Goal: Task Accomplishment & Management: Use online tool/utility

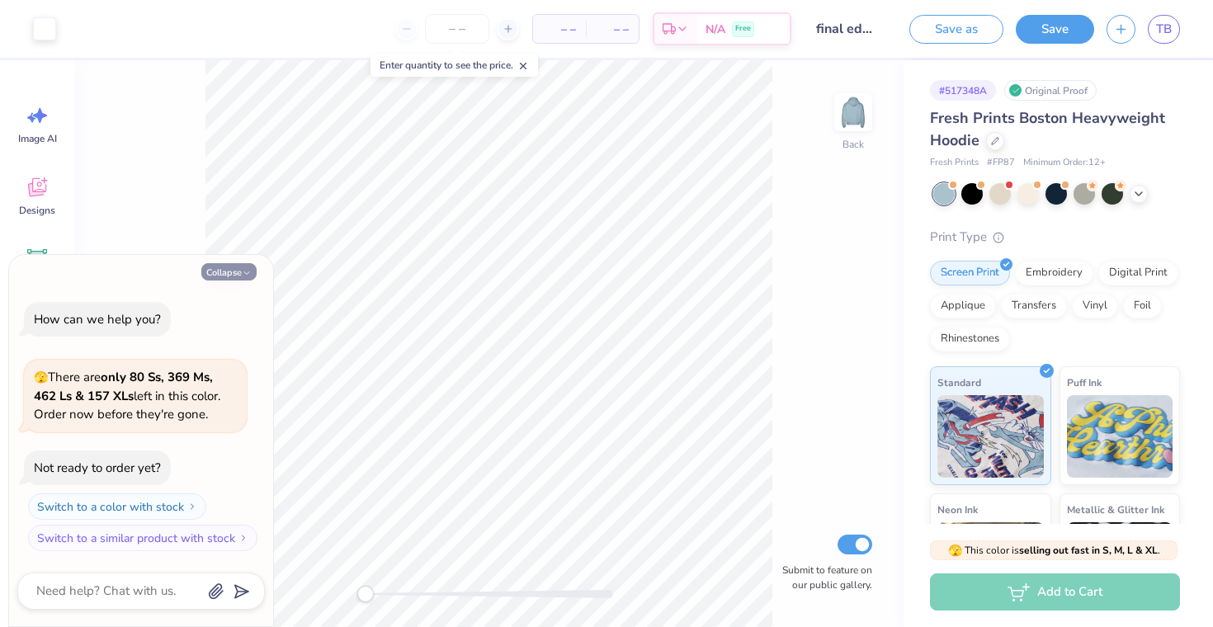
click at [233, 267] on button "Collapse" at bounding box center [228, 271] width 55 height 17
type textarea "x"
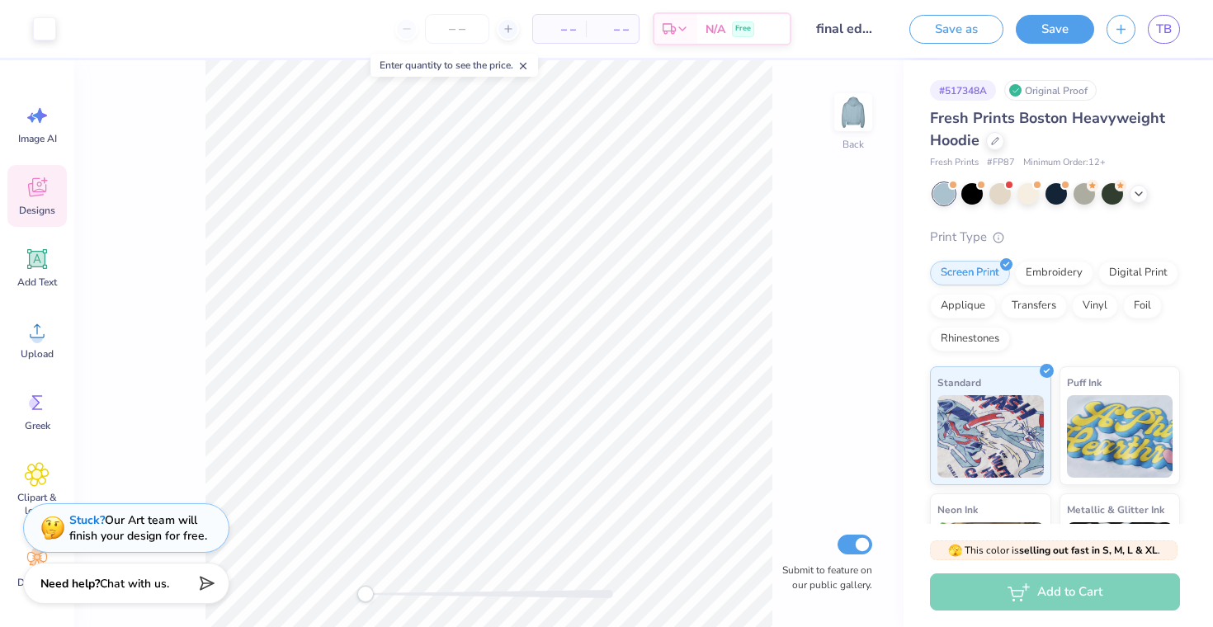
click at [42, 197] on icon at bounding box center [37, 187] width 25 height 25
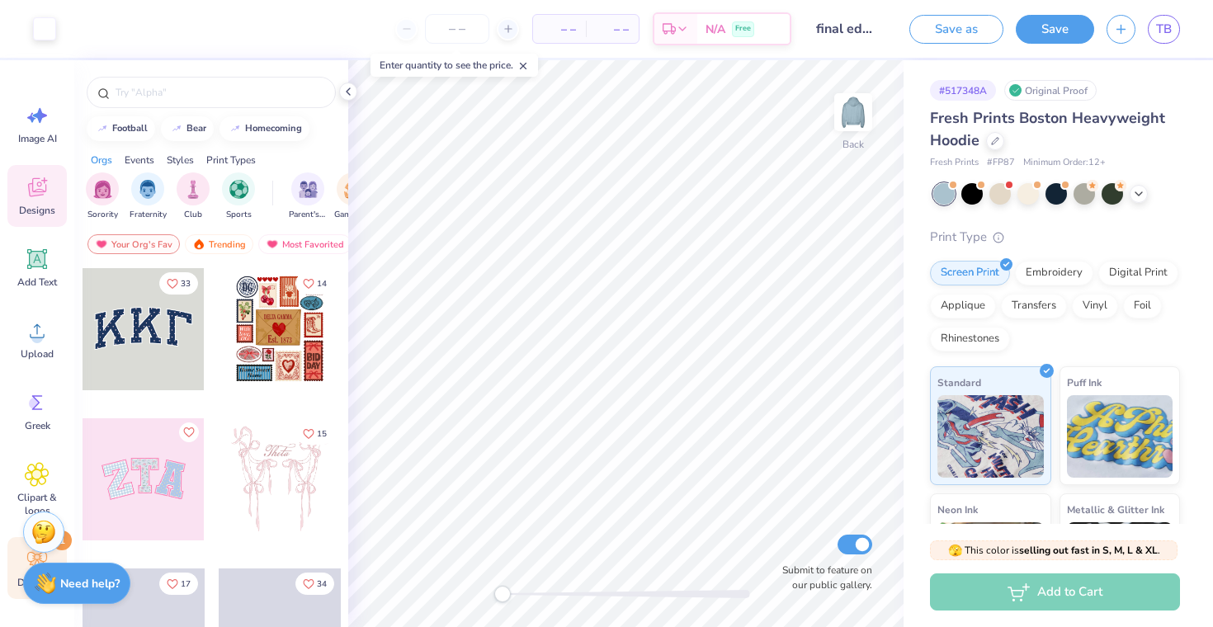
click at [25, 554] on icon at bounding box center [37, 559] width 25 height 25
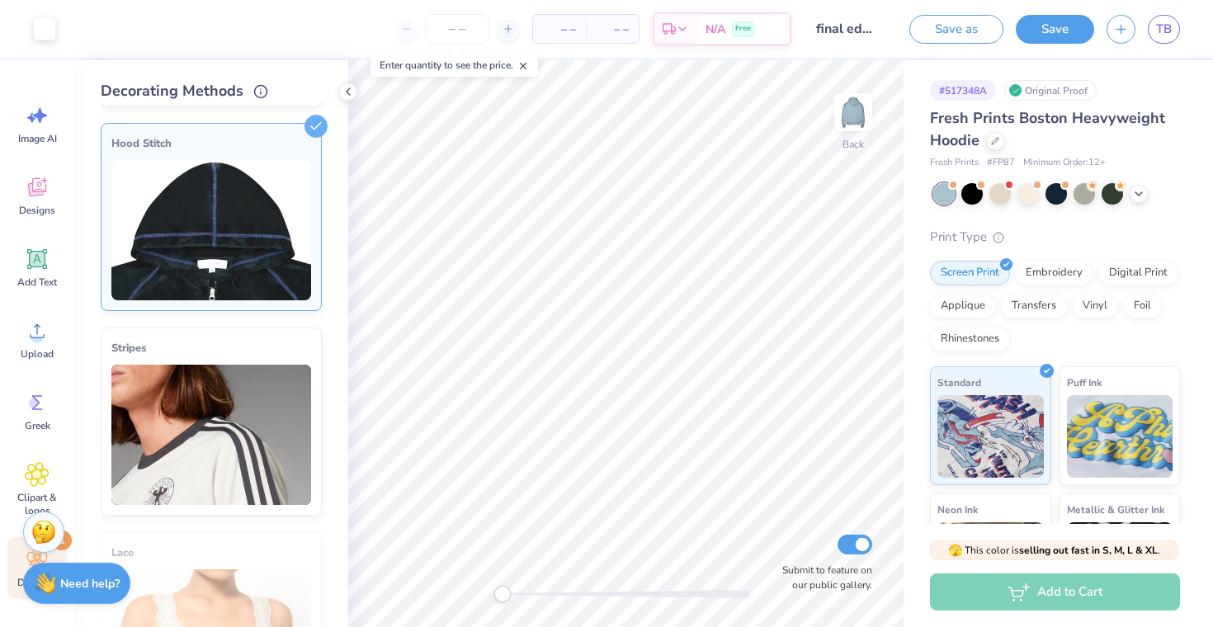
scroll to position [196, 0]
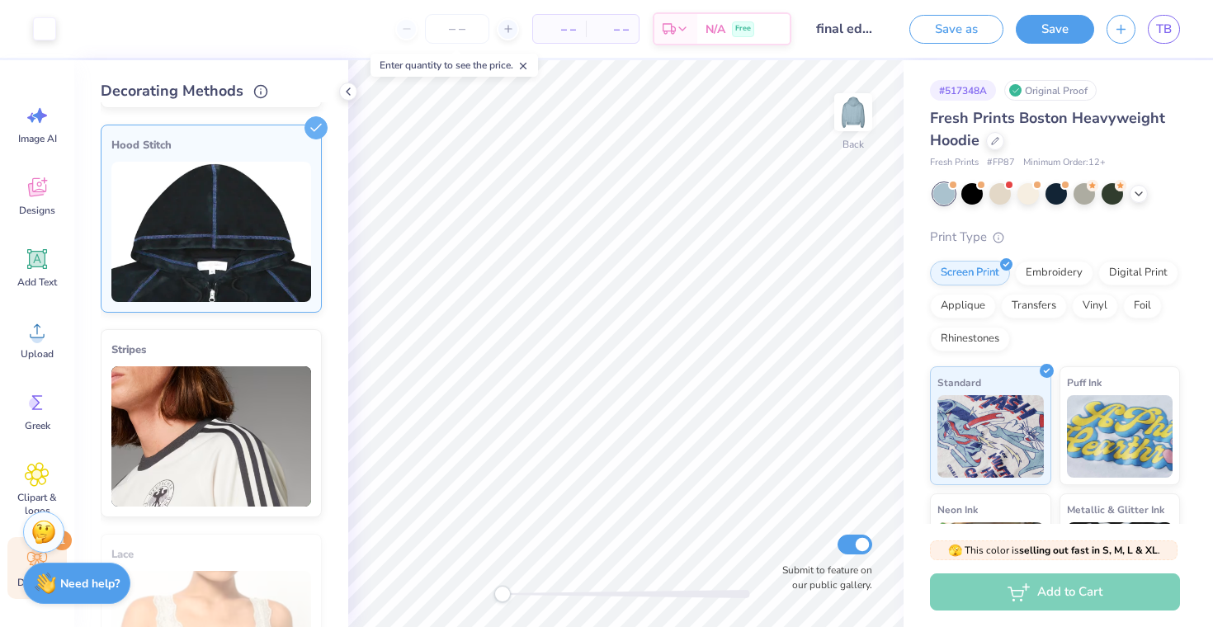
click at [220, 220] on img at bounding box center [211, 232] width 200 height 140
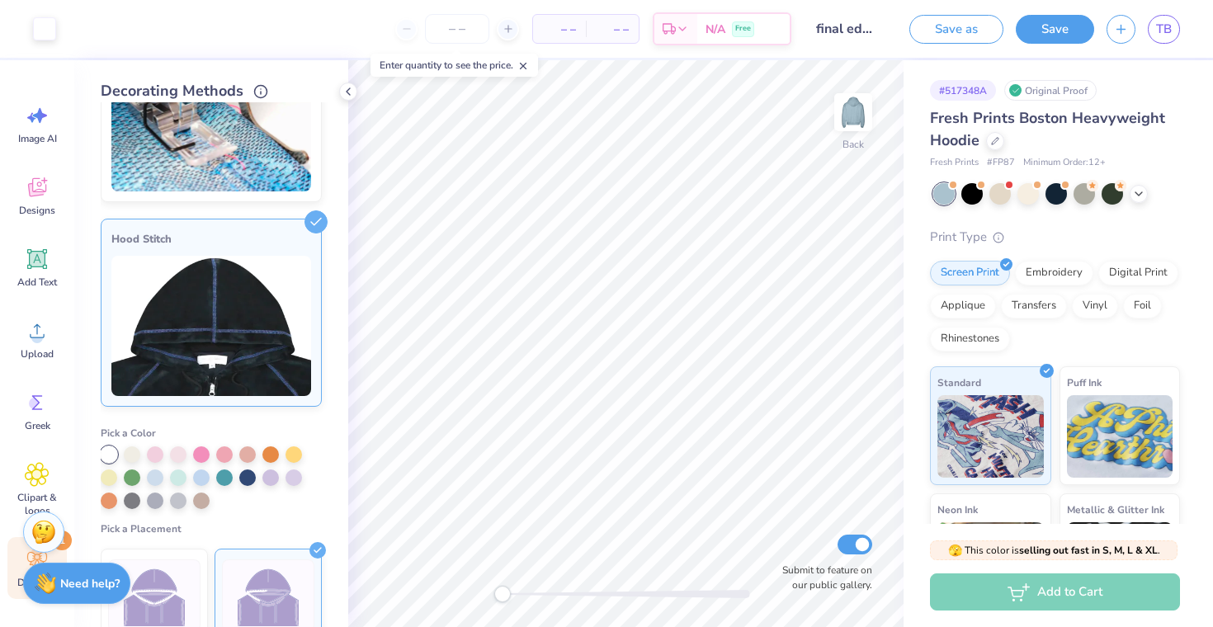
scroll to position [0, 0]
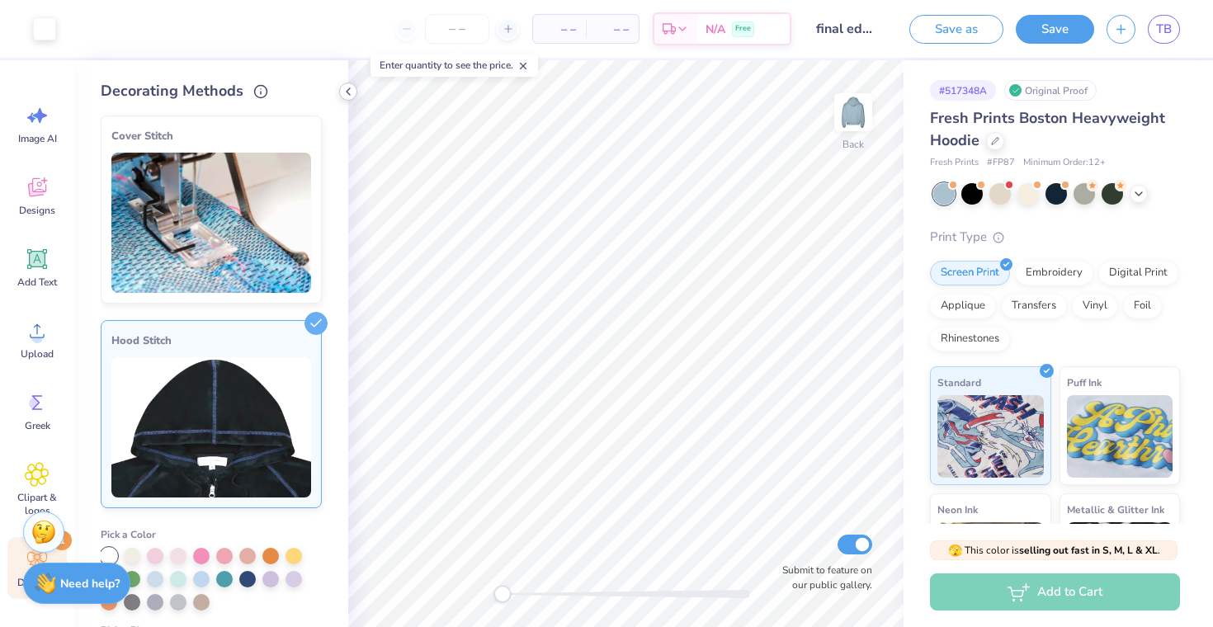
click at [346, 87] on icon at bounding box center [348, 91] width 13 height 13
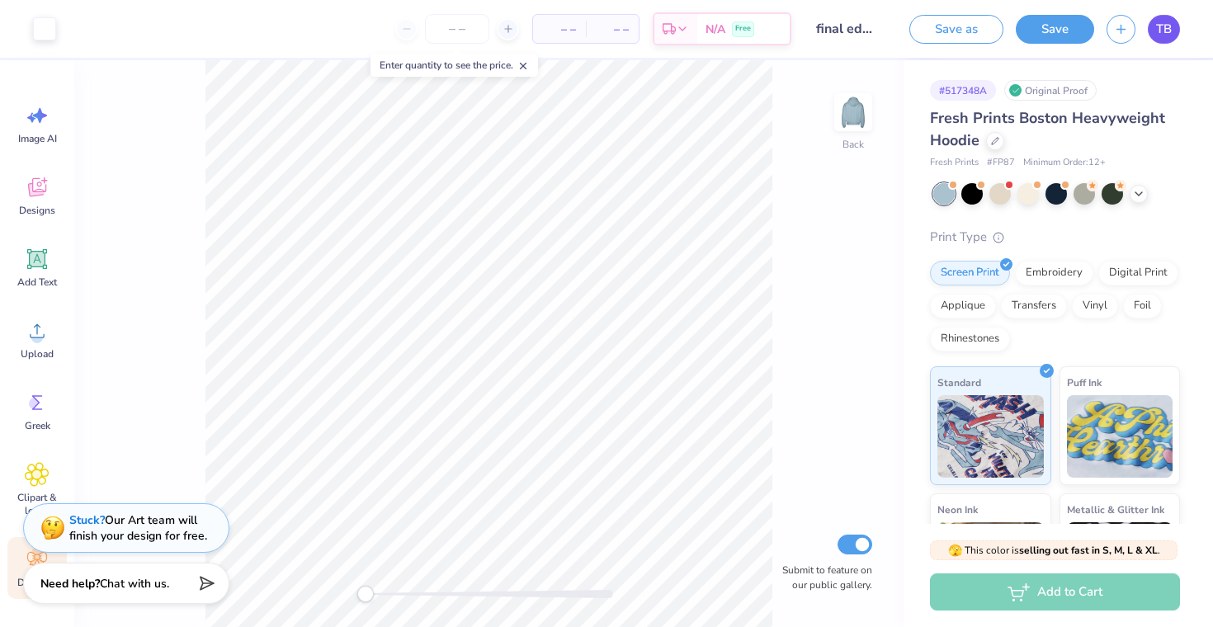
click at [1168, 20] on span "TB" at bounding box center [1164, 29] width 16 height 19
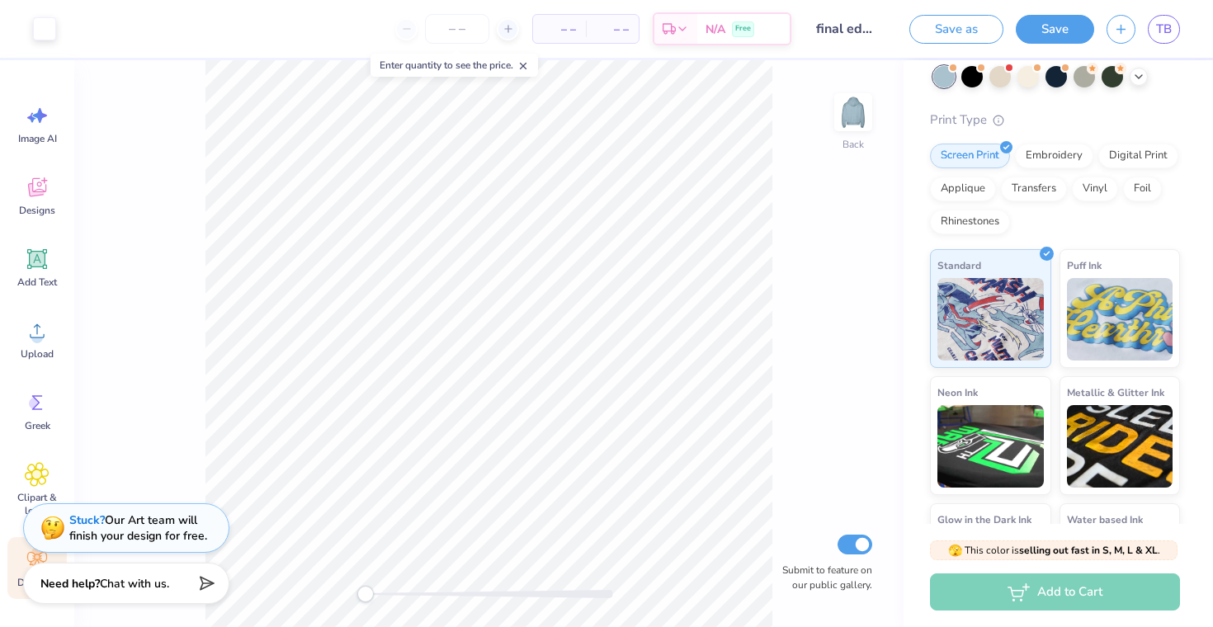
scroll to position [215, 0]
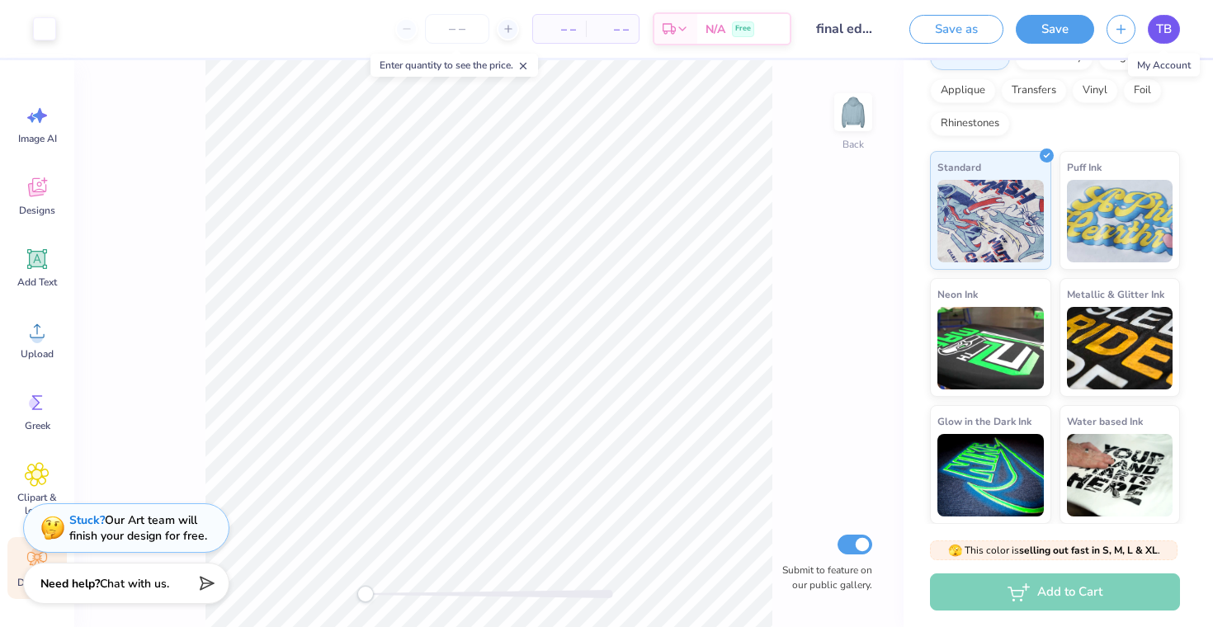
click at [1158, 31] on span "TB" at bounding box center [1164, 29] width 16 height 19
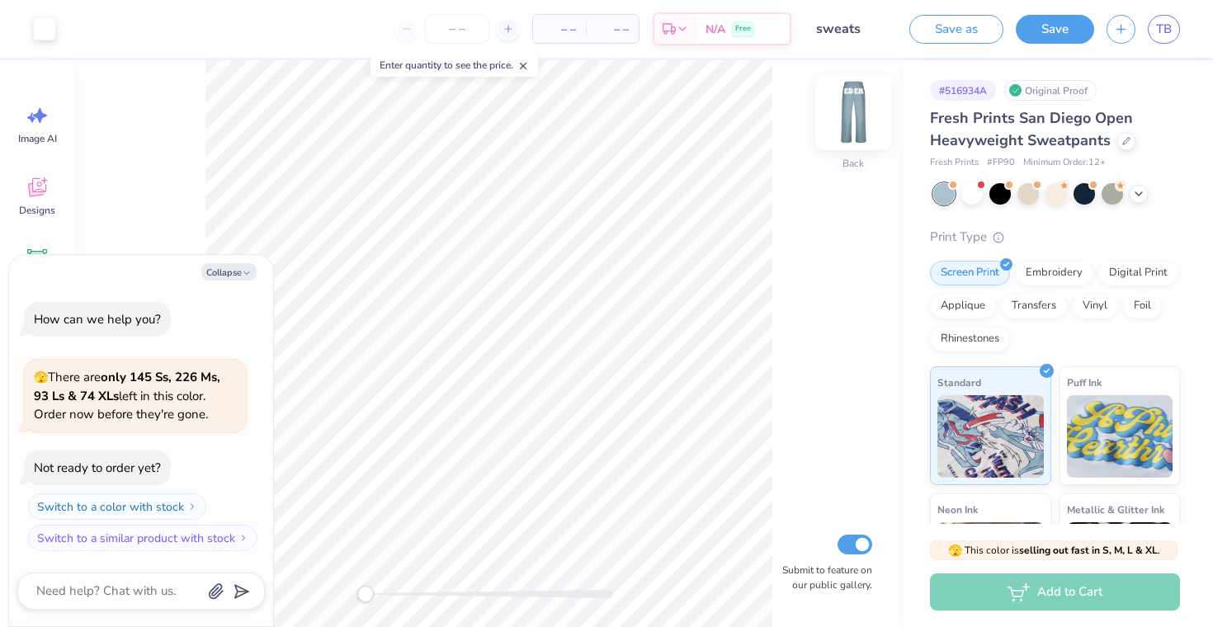
click at [844, 111] on img at bounding box center [853, 112] width 66 height 66
click at [853, 126] on img at bounding box center [853, 112] width 66 height 66
type textarea "x"
click at [1163, 29] on span "TB" at bounding box center [1164, 29] width 16 height 19
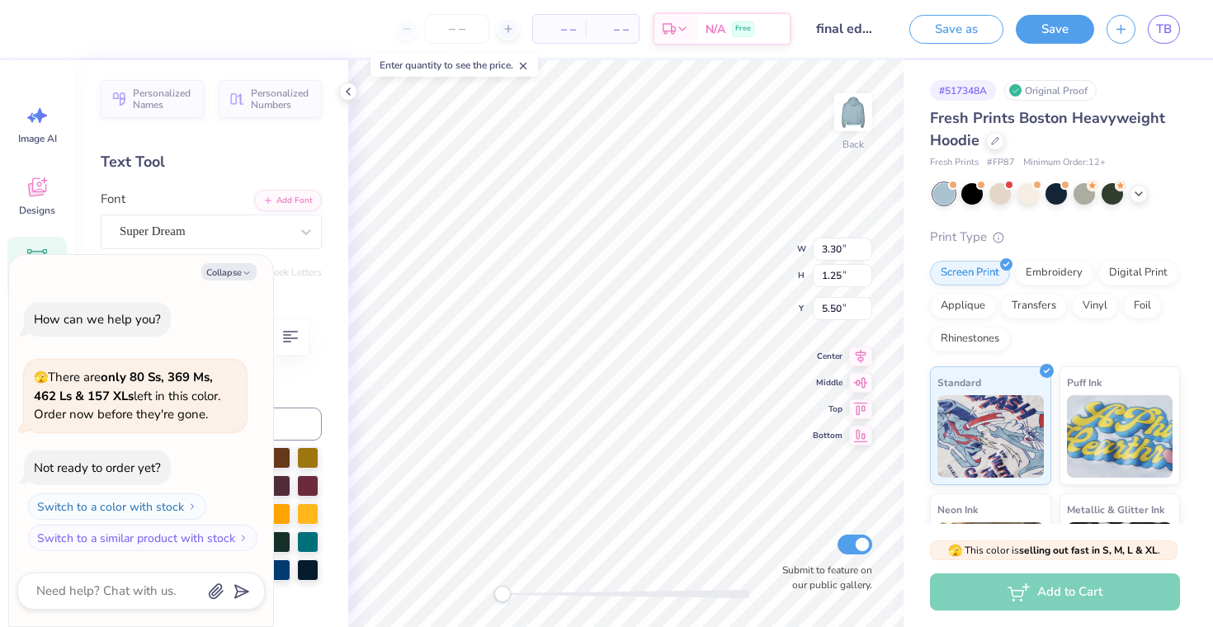
type textarea "x"
type input "3.95"
type input "1.17"
type input "4.01"
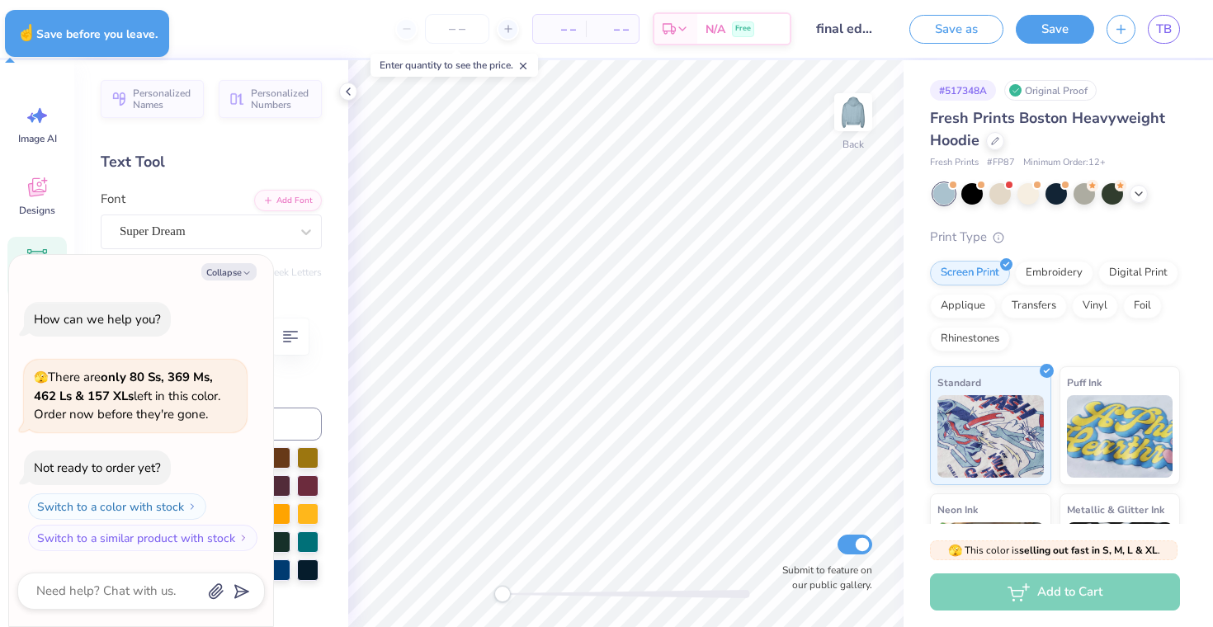
type textarea "x"
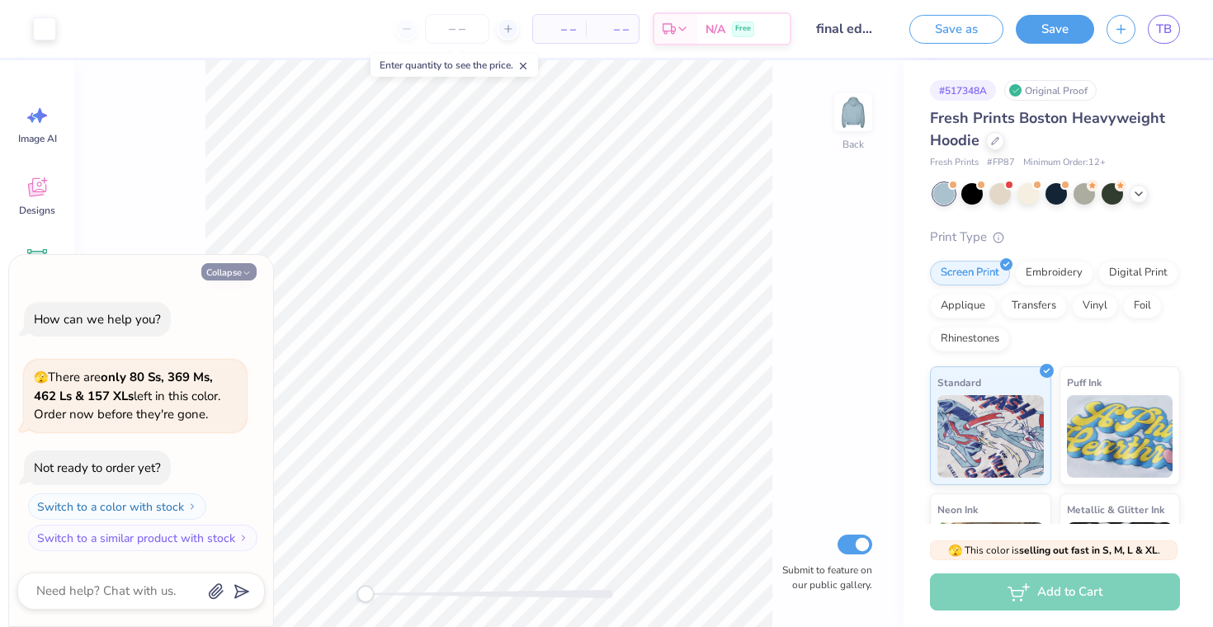
click at [233, 266] on button "Collapse" at bounding box center [228, 271] width 55 height 17
type textarea "x"
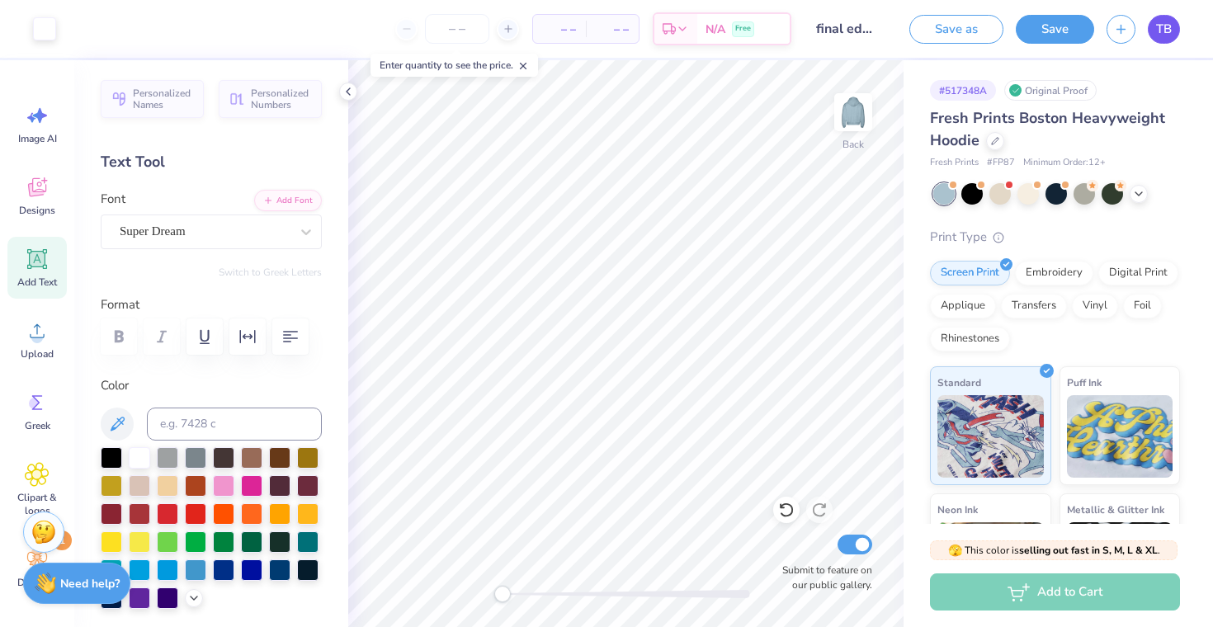
click at [1157, 35] on span "TB" at bounding box center [1164, 29] width 16 height 19
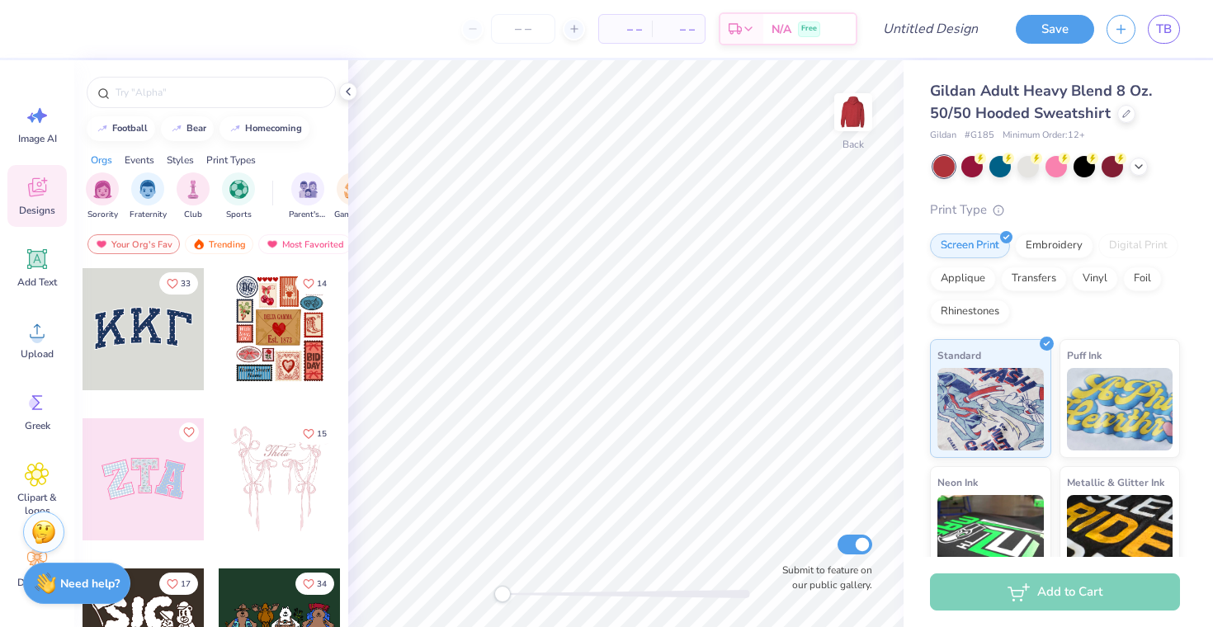
click at [154, 319] on div at bounding box center [143, 329] width 122 height 122
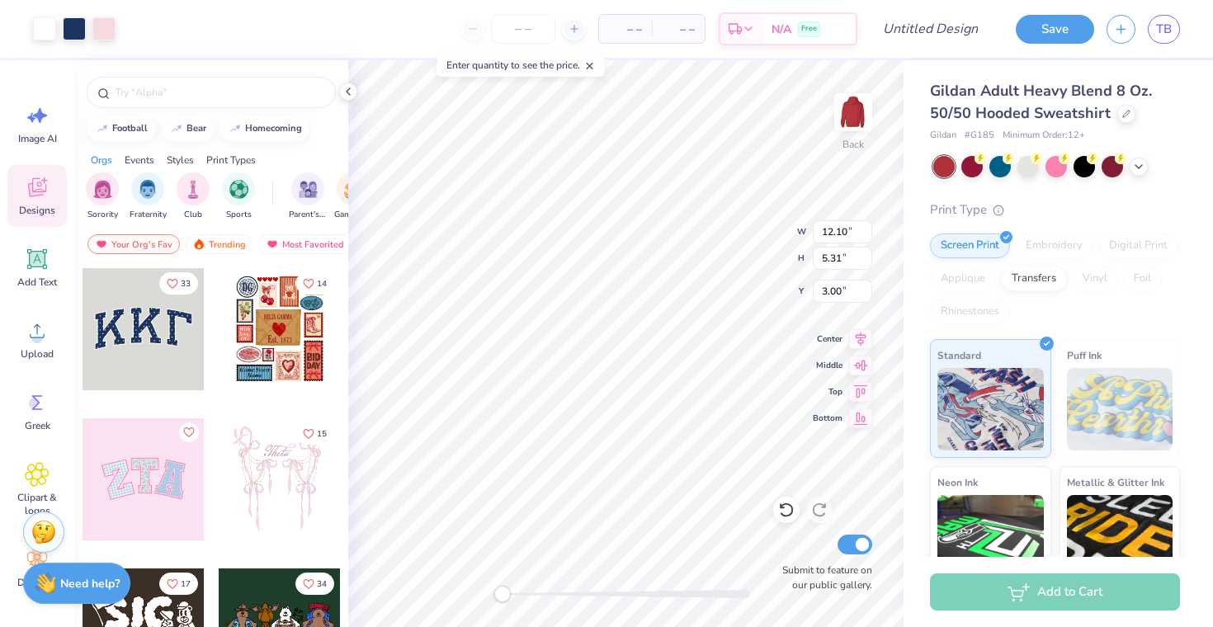
click at [285, 339] on div at bounding box center [280, 329] width 122 height 122
type input "9.04"
type input "10.96"
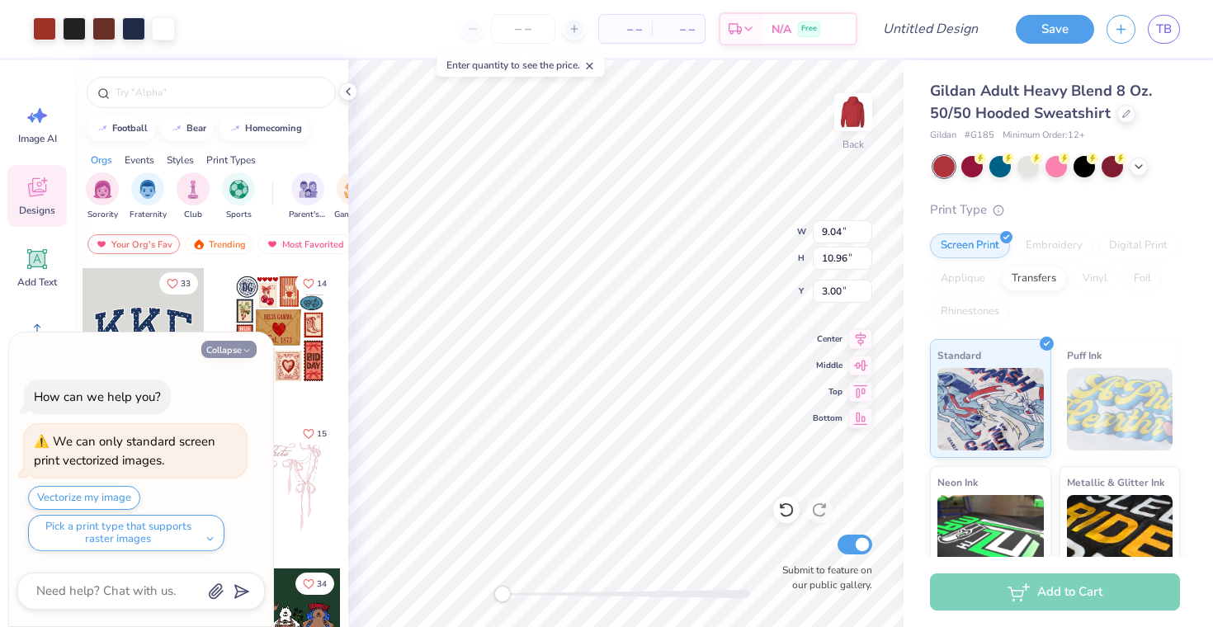
click at [240, 347] on button "Collapse" at bounding box center [228, 349] width 55 height 17
type textarea "x"
